Goal: Transaction & Acquisition: Download file/media

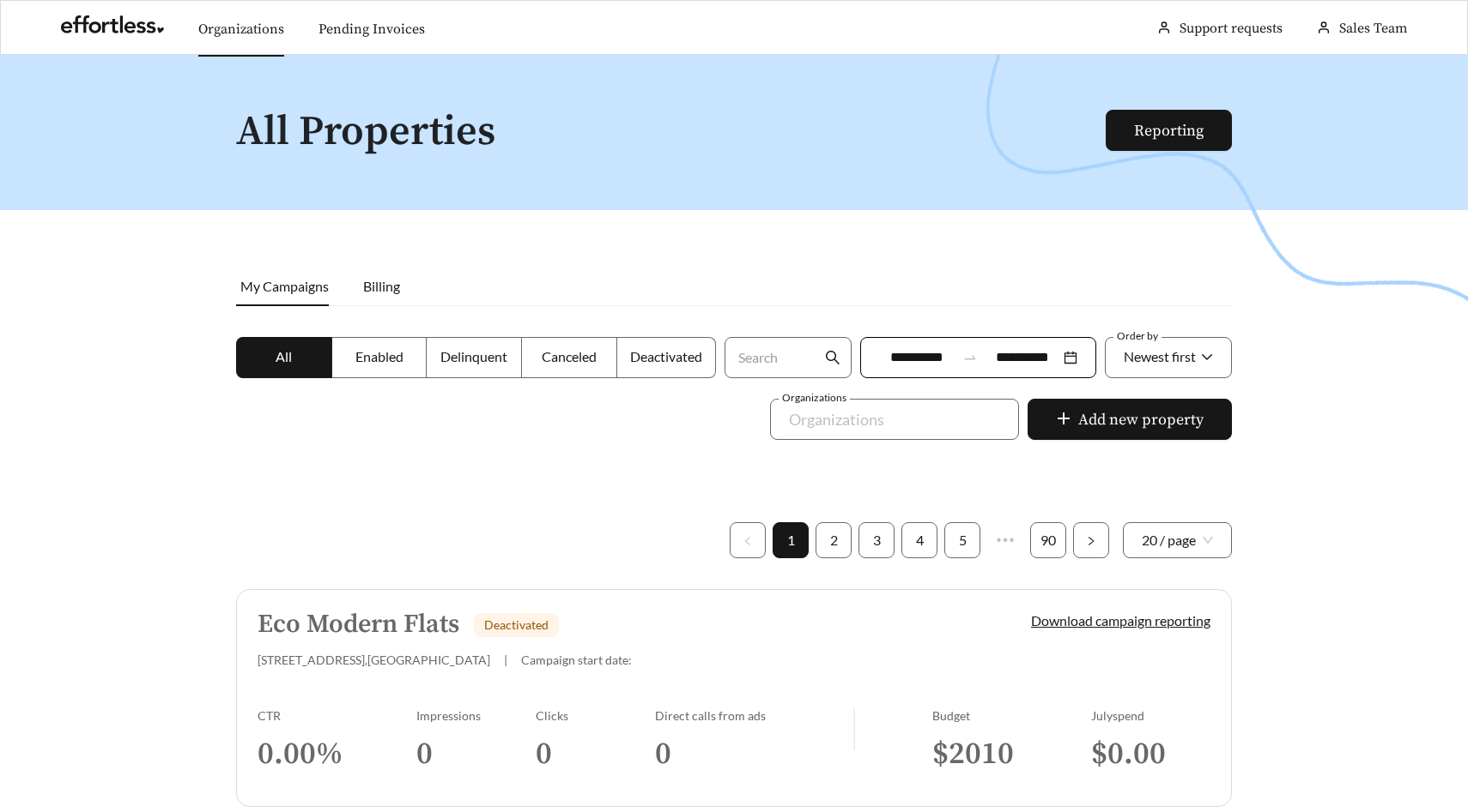
click at [269, 30] on link "Organizations" at bounding box center [241, 28] width 85 height 17
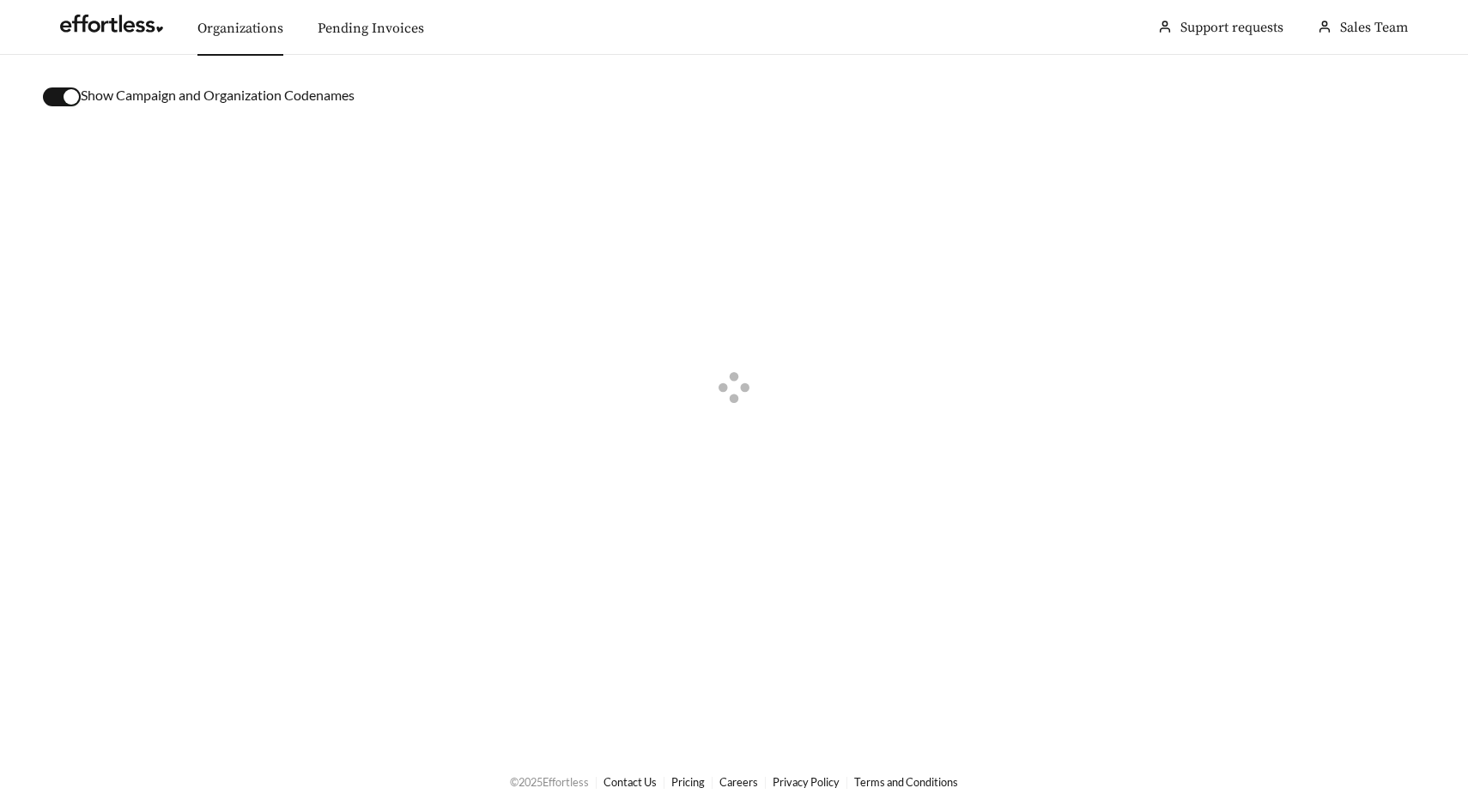
click at [77, 97] on div "button" at bounding box center [71, 97] width 16 height 16
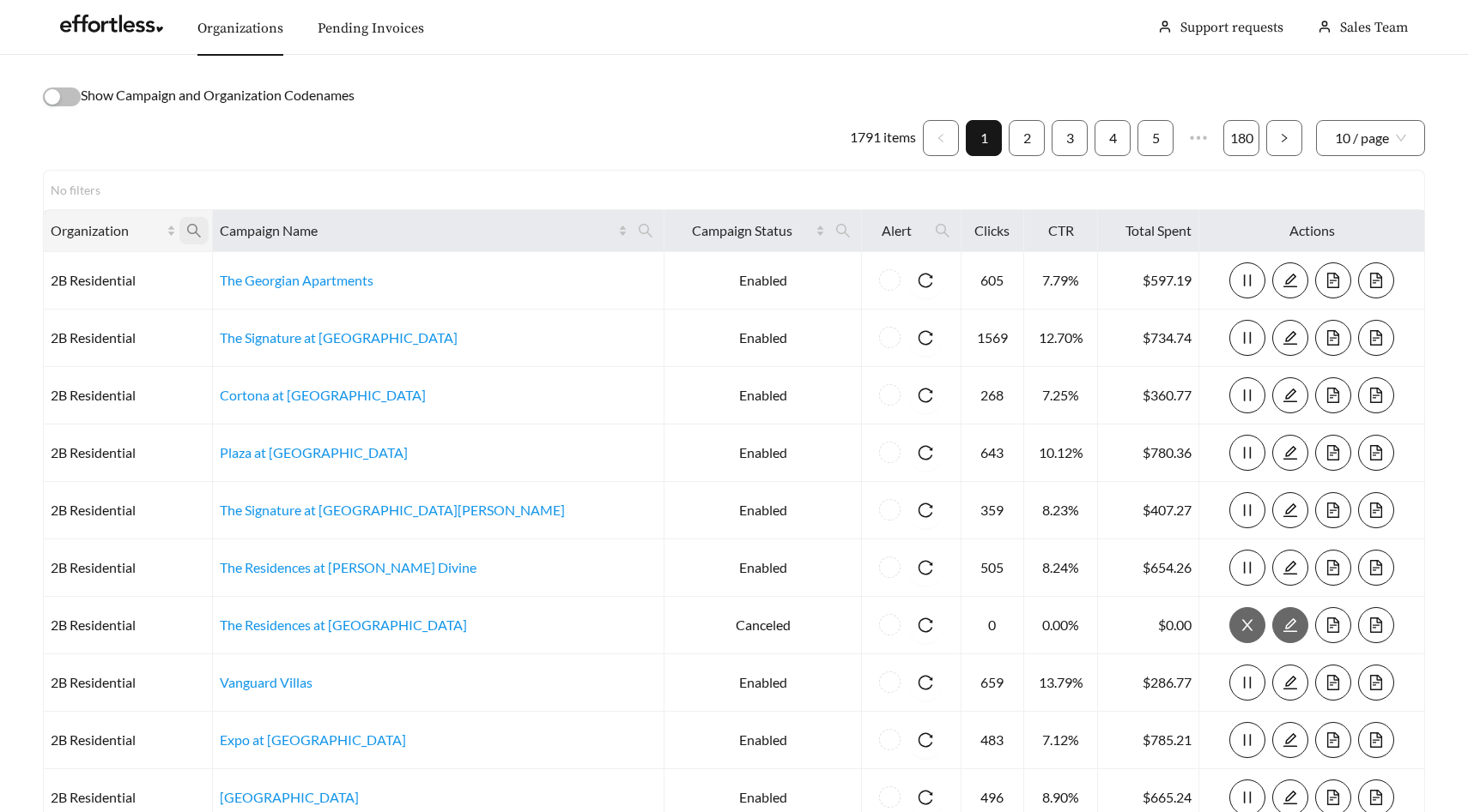
click at [202, 226] on icon "search" at bounding box center [194, 231] width 16 height 16
click at [639, 231] on icon "search" at bounding box center [646, 231] width 14 height 14
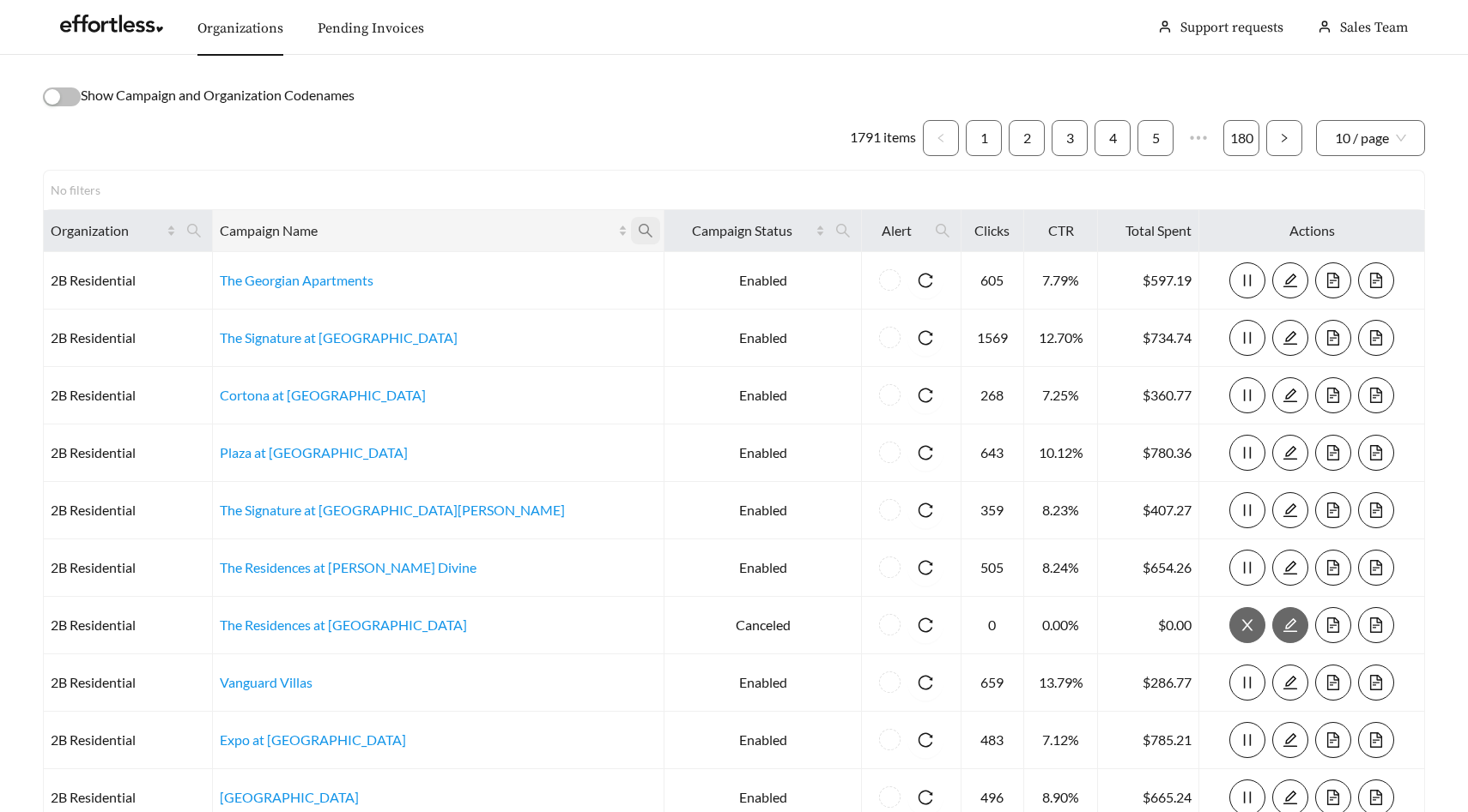
click at [631, 231] on span at bounding box center [645, 230] width 29 height 27
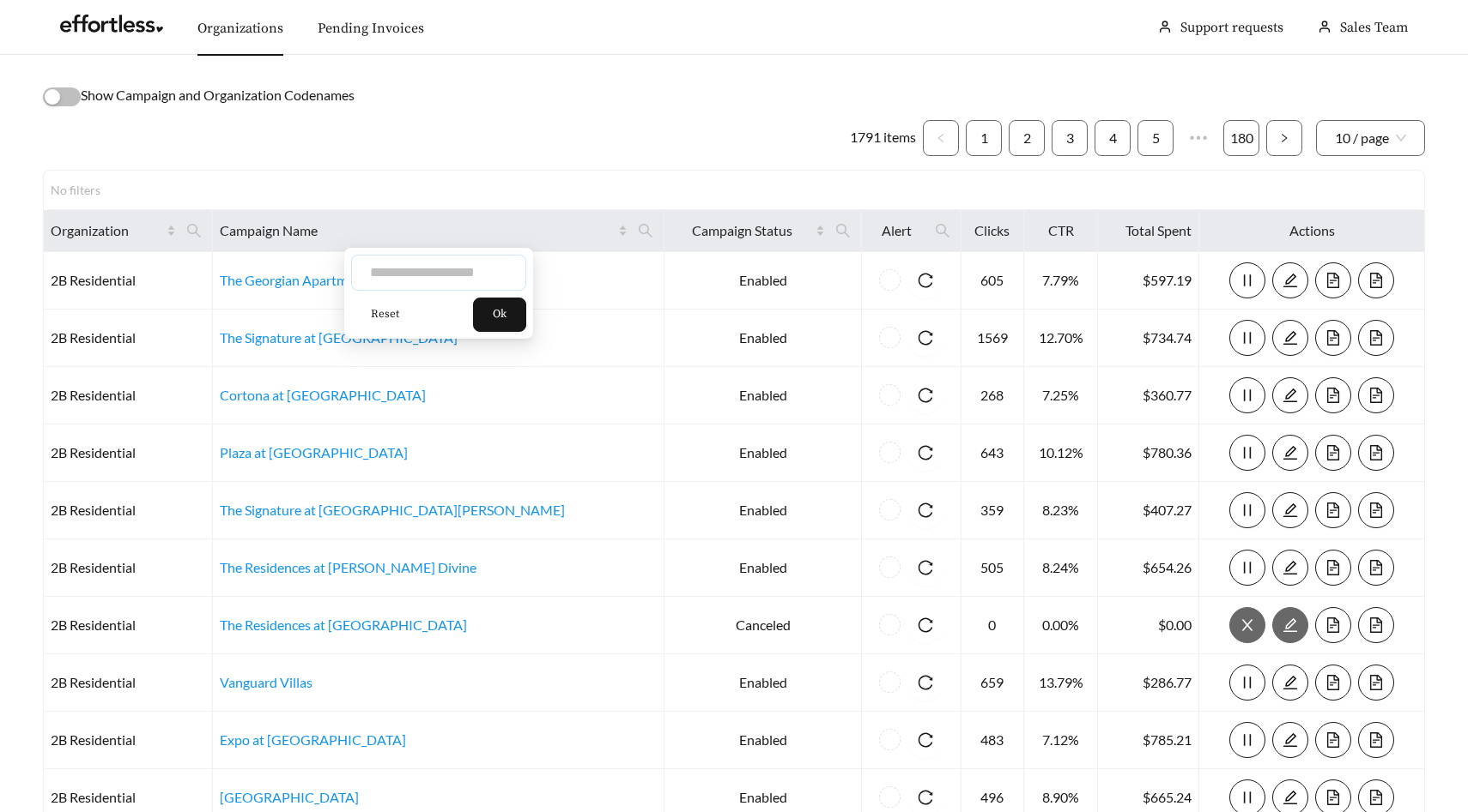
click at [464, 271] on input "text" at bounding box center [438, 272] width 175 height 36
type input "**********"
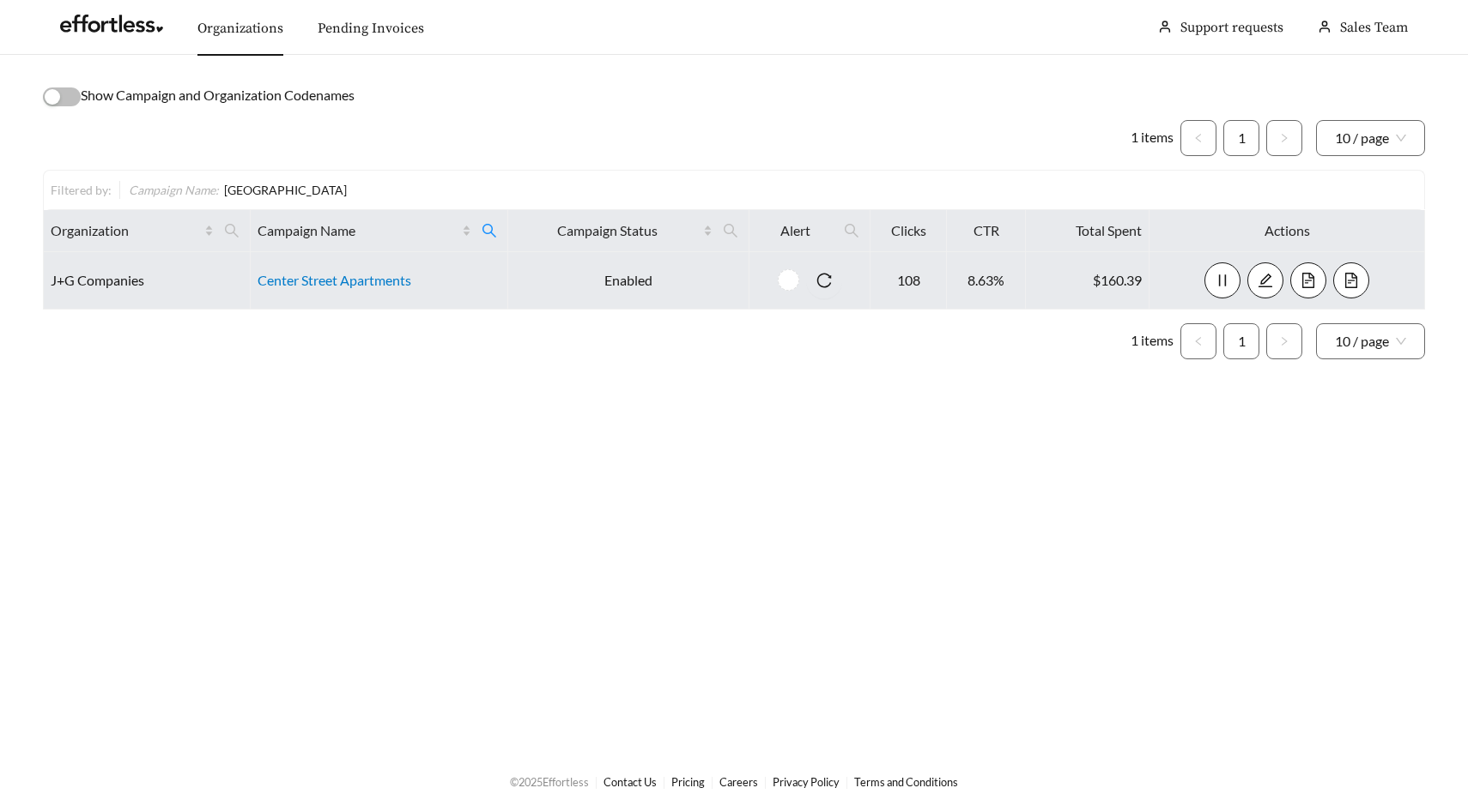
click at [354, 277] on link "Center Street Apartments" at bounding box center [334, 280] width 153 height 17
click at [1345, 271] on button "button" at bounding box center [1351, 280] width 36 height 36
click at [1360, 281] on span "file-text" at bounding box center [1351, 281] width 34 height 16
click at [1309, 281] on icon "file-text" at bounding box center [1309, 281] width 16 height 16
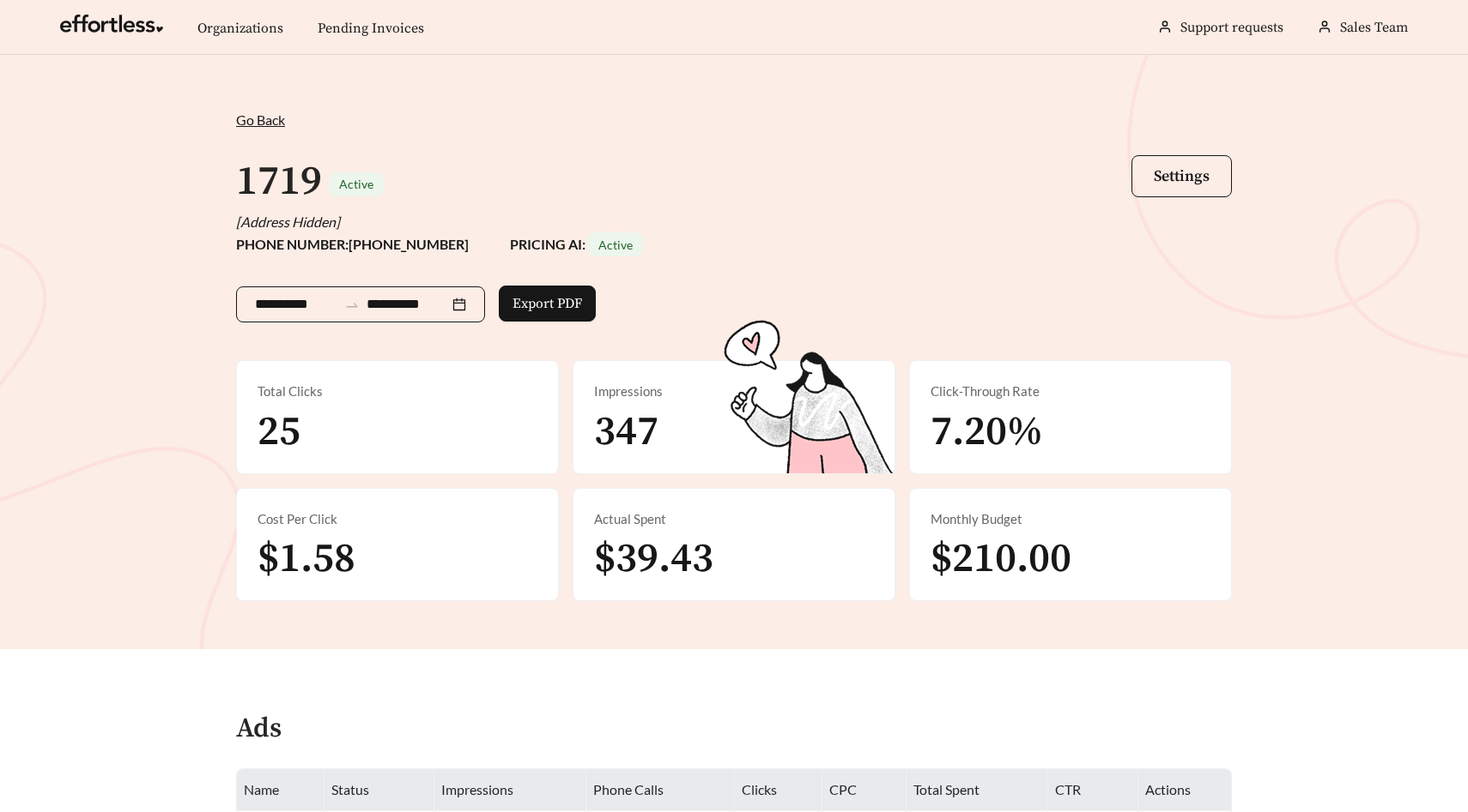
click at [294, 307] on input "**********" at bounding box center [296, 304] width 83 height 20
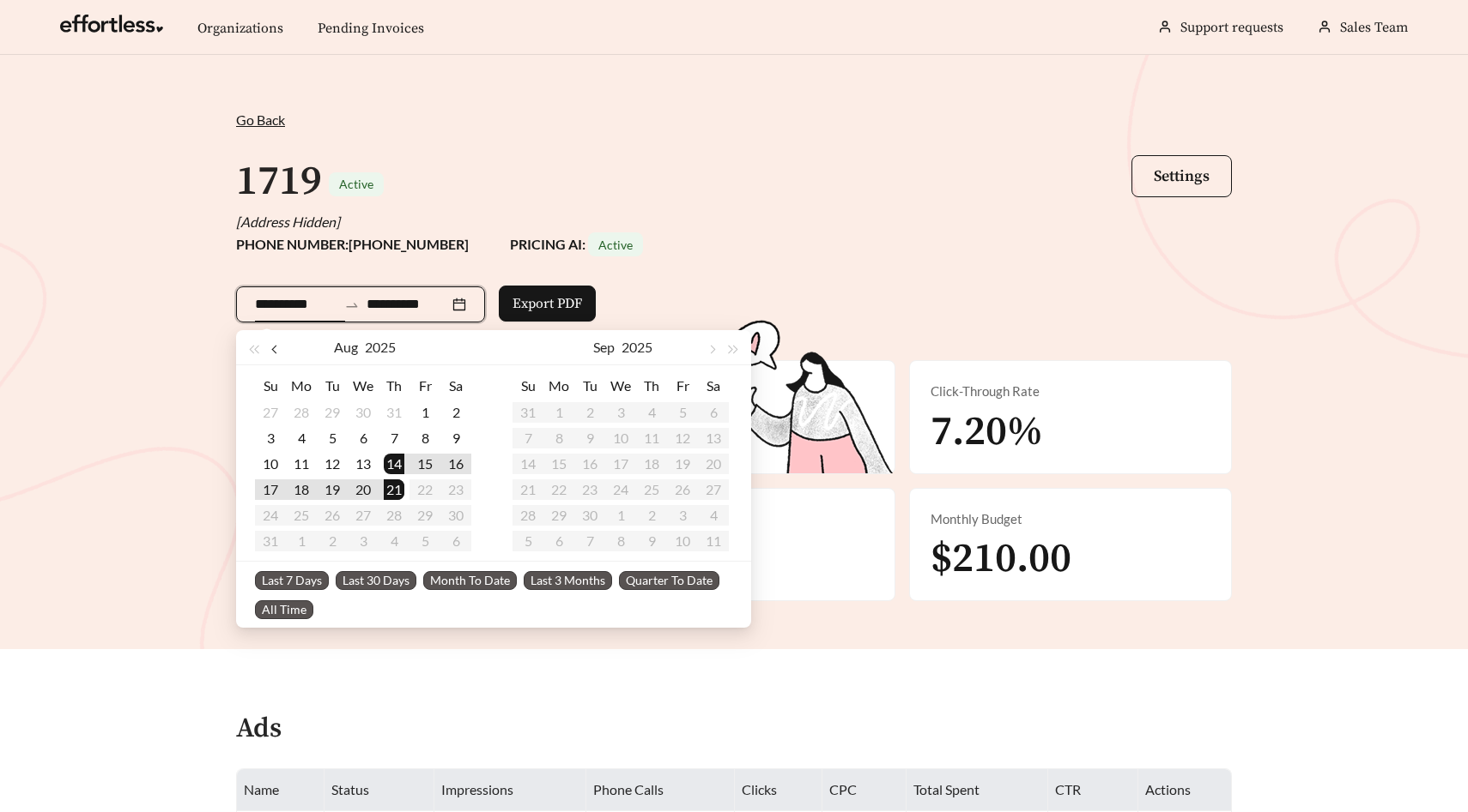
click at [278, 348] on span "button" at bounding box center [276, 351] width 9 height 9
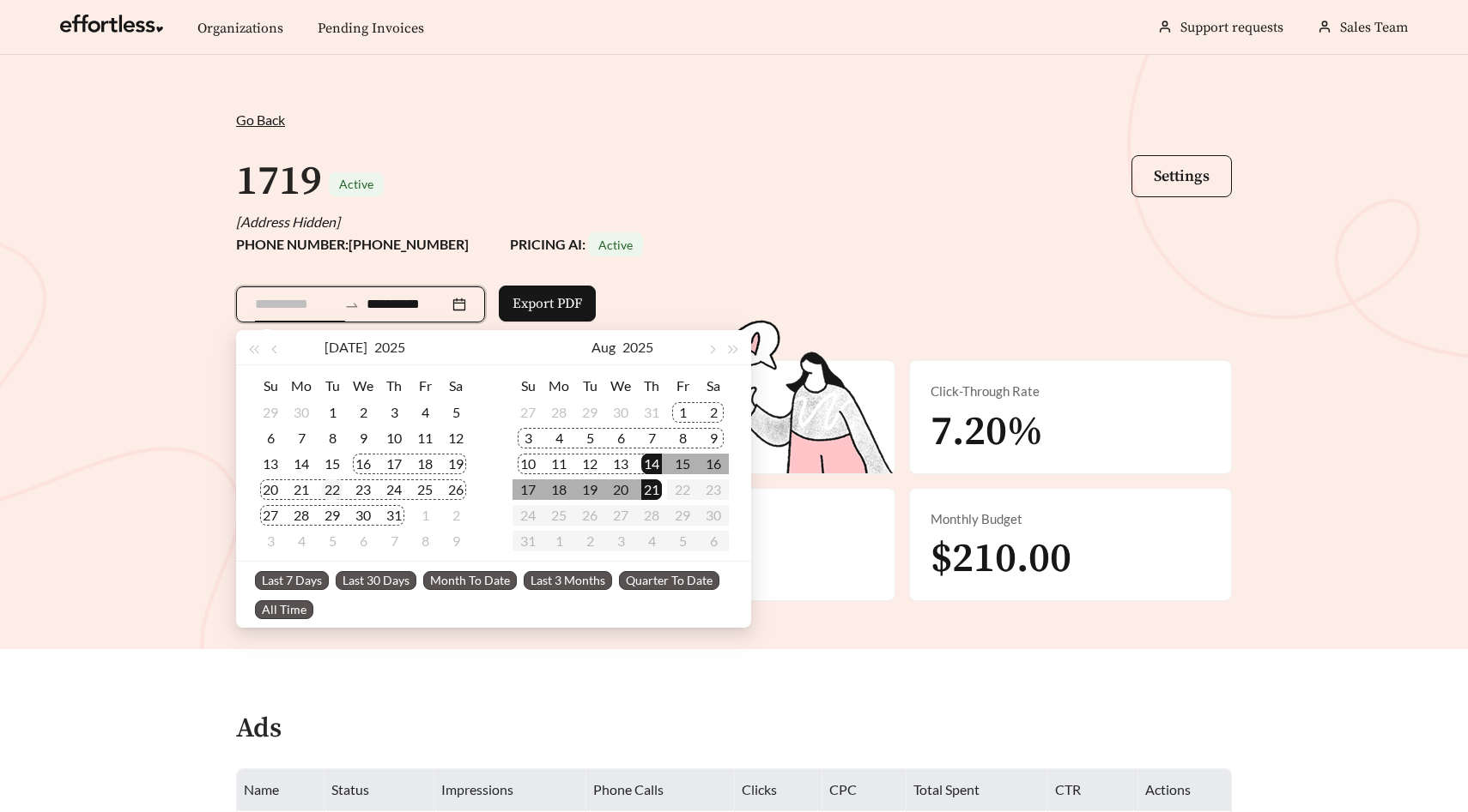
type input "**********"
click at [329, 486] on div "22" at bounding box center [331, 489] width 20 height 20
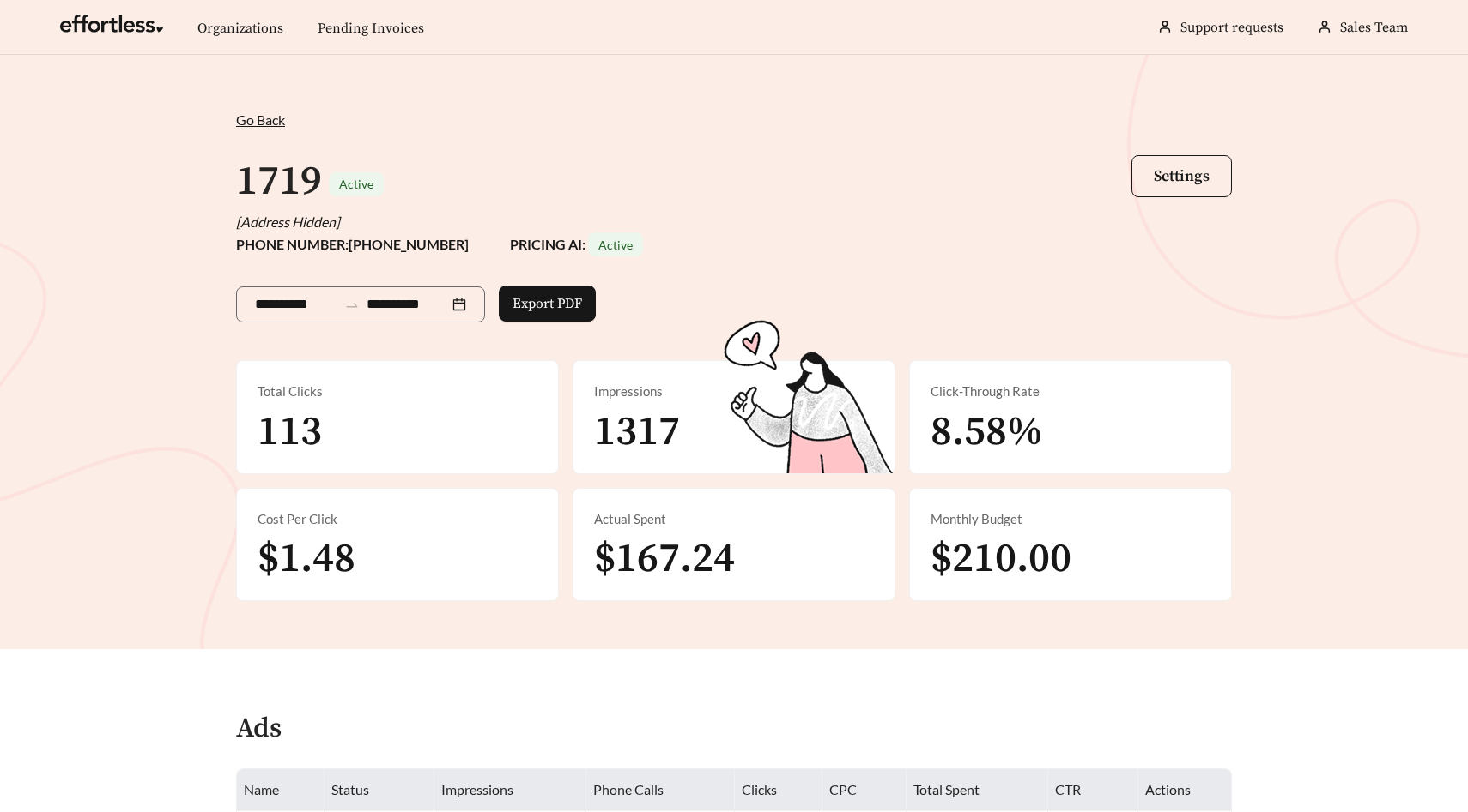
click at [759, 159] on div "1719 Active Settings" at bounding box center [734, 181] width 996 height 60
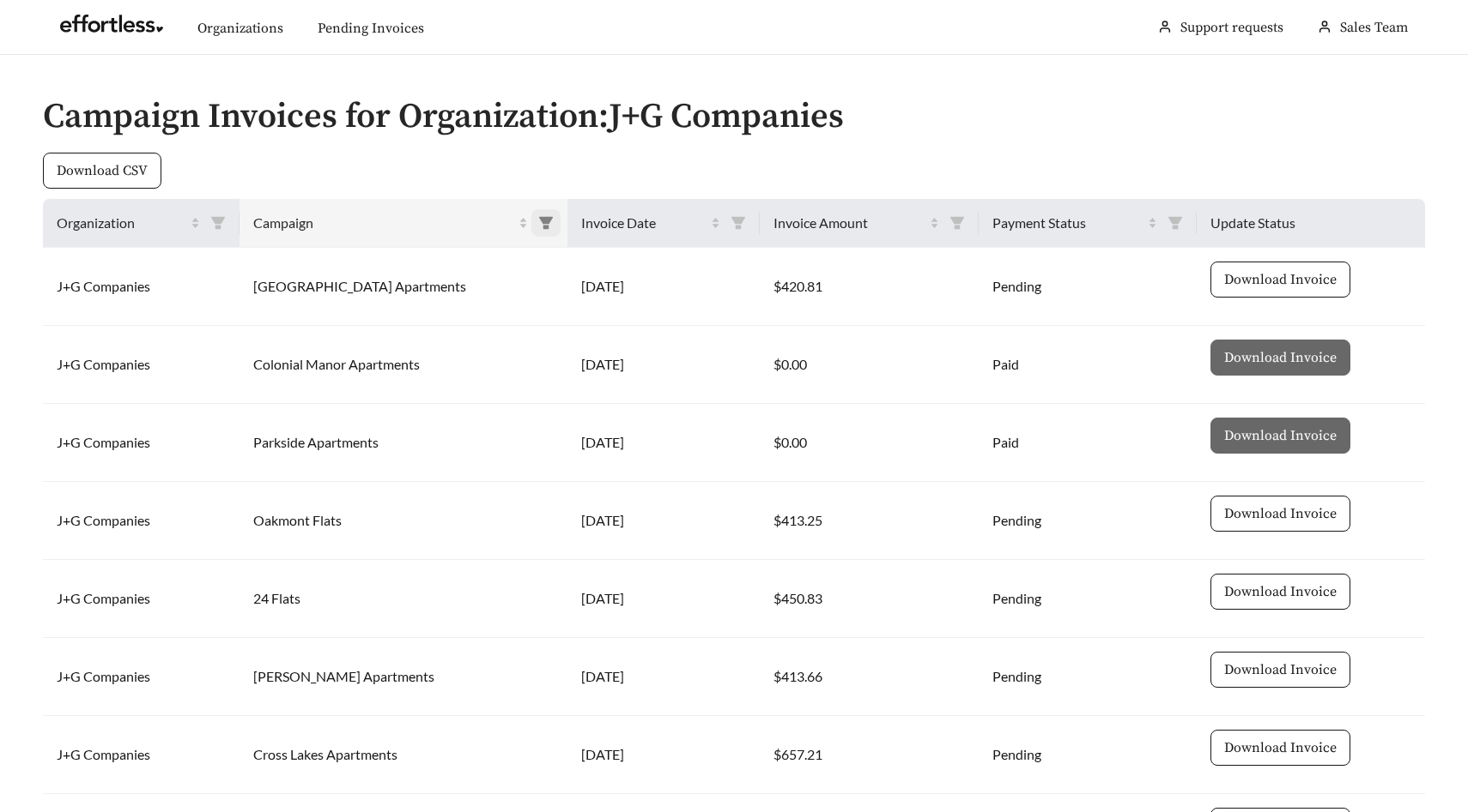
click at [539, 218] on icon "filter" at bounding box center [546, 223] width 14 height 12
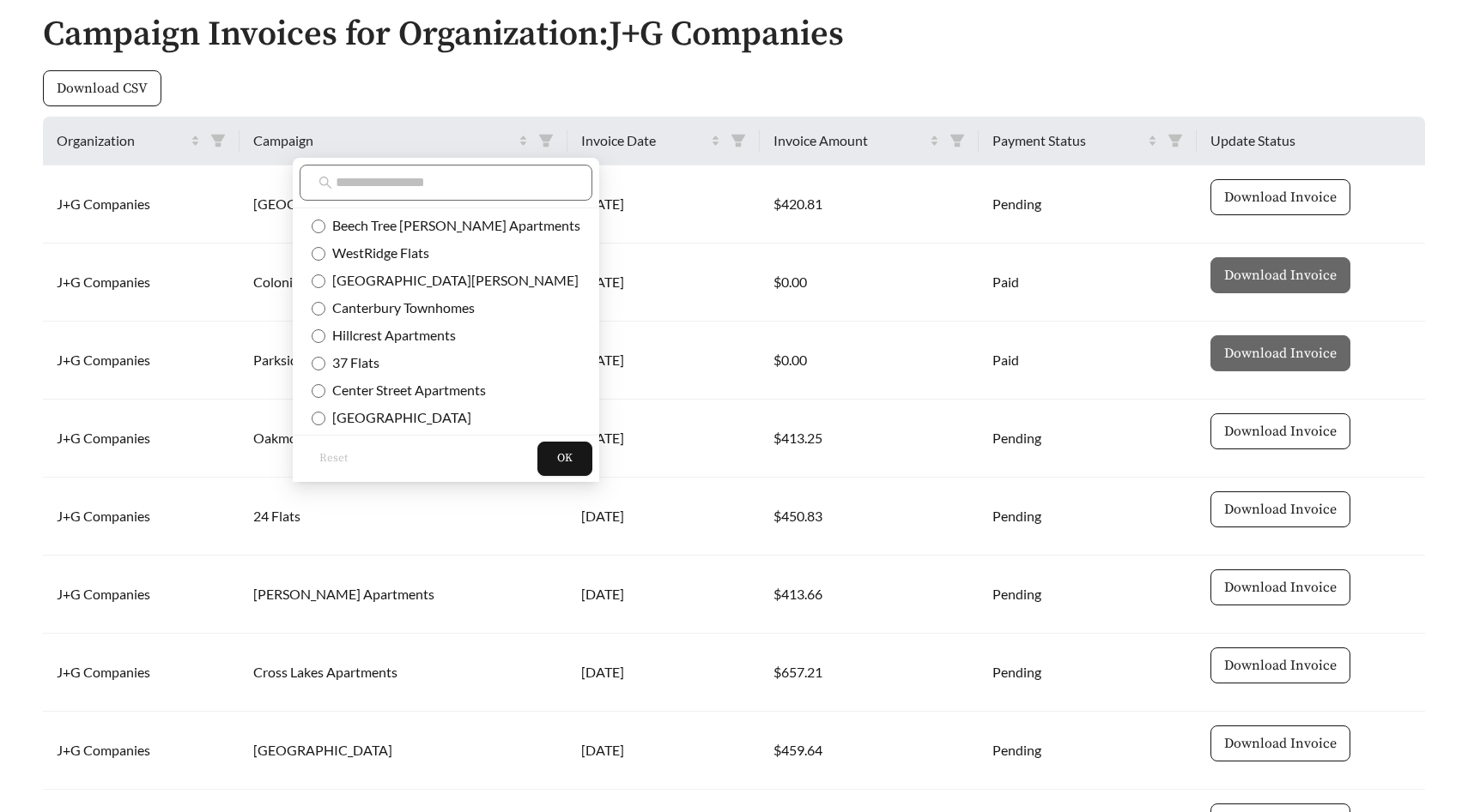
scroll to position [92, 0]
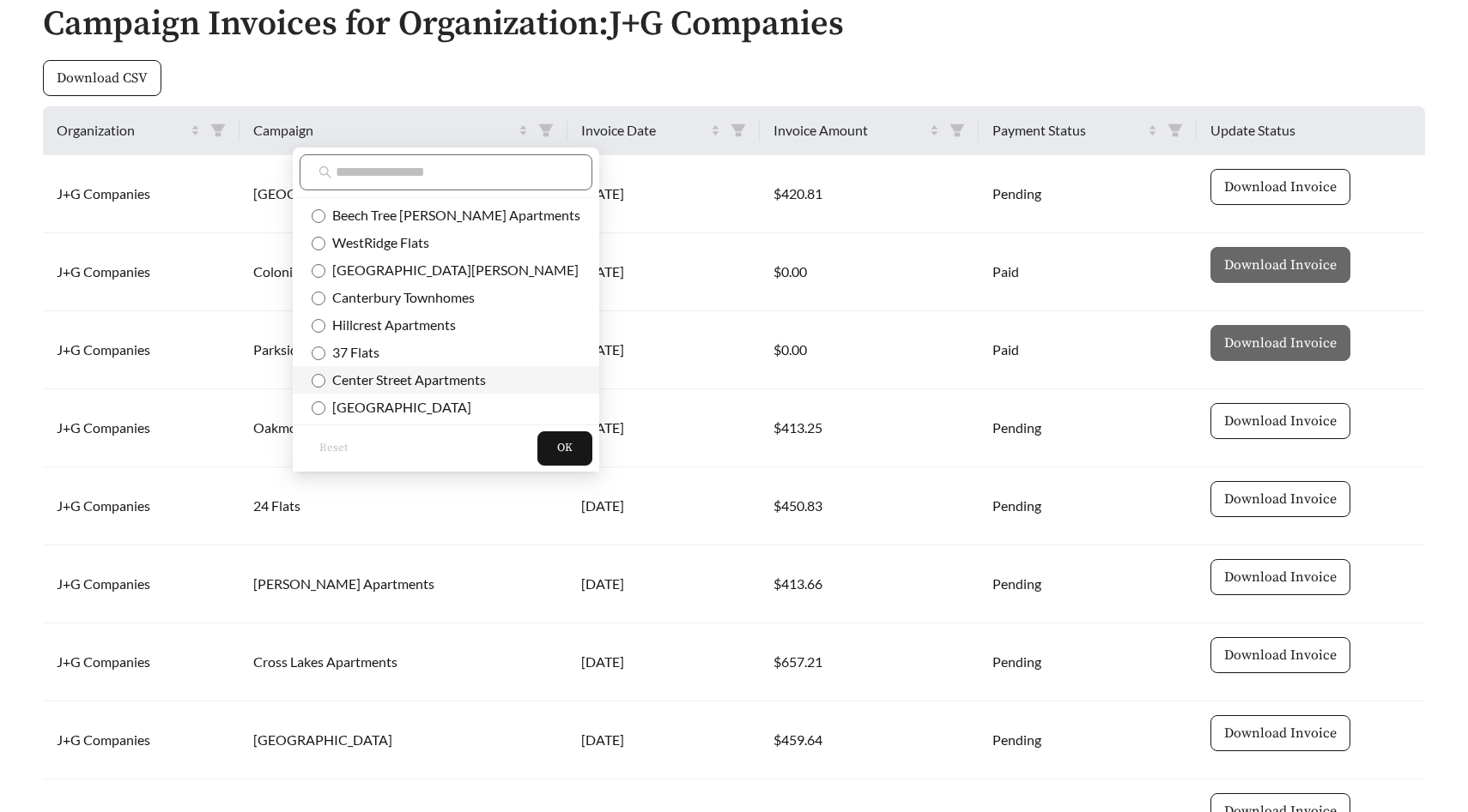
click at [434, 374] on span "Center Street Apartments" at bounding box center [405, 380] width 160 height 17
click at [538, 446] on button "OK" at bounding box center [565, 448] width 55 height 34
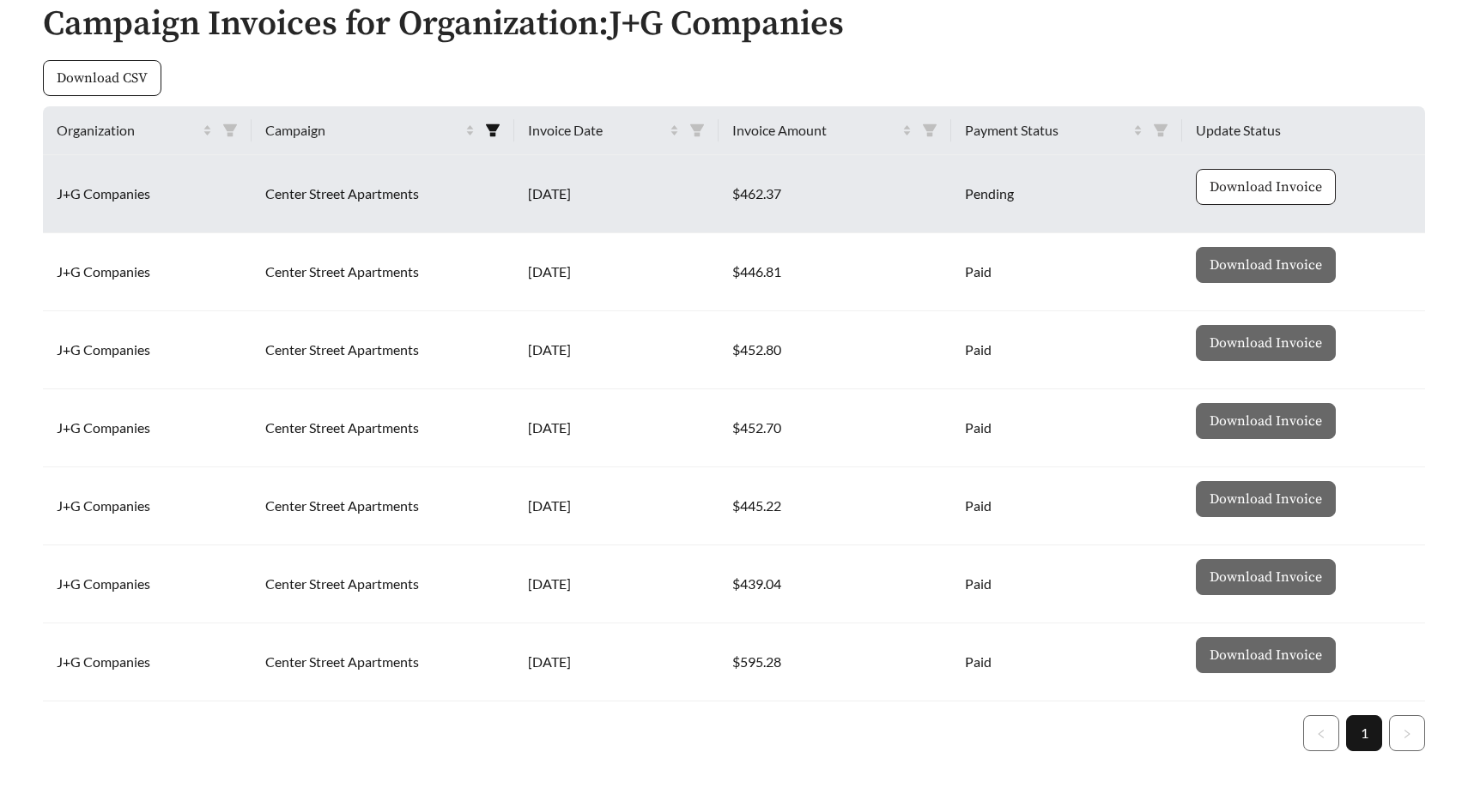
click at [1264, 190] on span "Download Invoice" at bounding box center [1265, 187] width 113 height 20
